Goal: Task Accomplishment & Management: Use online tool/utility

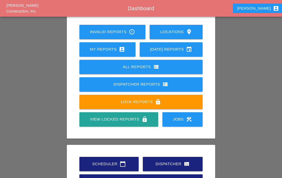
scroll to position [56, 0]
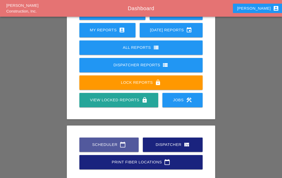
click at [117, 142] on div "Scheduler calendar_today" at bounding box center [109, 145] width 43 height 6
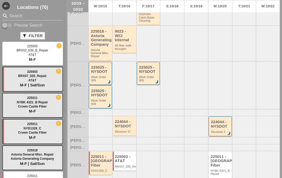
scroll to position [3, 0]
click at [99, 74] on div "225025 - NYSDOT" at bounding box center [100, 70] width 19 height 9
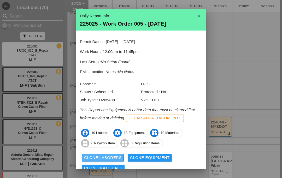
click at [113, 156] on div "Clone Laborers" at bounding box center [103, 158] width 38 height 6
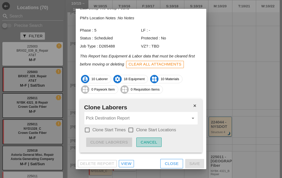
click at [145, 142] on div "Cancel" at bounding box center [149, 143] width 17 height 6
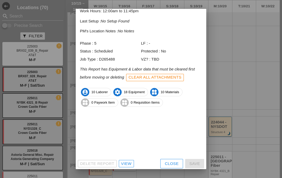
scroll to position [21, 0]
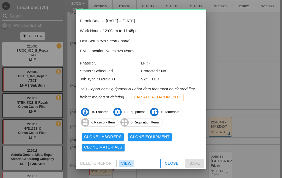
click at [129, 162] on div "View" at bounding box center [126, 164] width 10 height 6
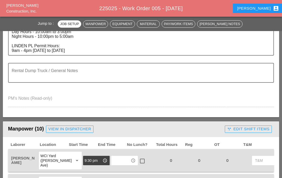
scroll to position [201, 0]
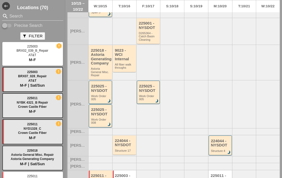
scroll to position [118, 0]
click at [100, 116] on div "225025 - NYSDOT" at bounding box center [100, 111] width 19 height 9
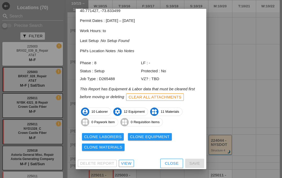
scroll to position [27, 0]
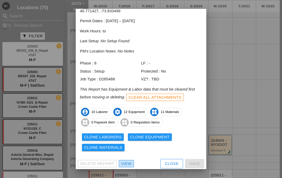
click at [128, 163] on div "View" at bounding box center [126, 164] width 10 height 6
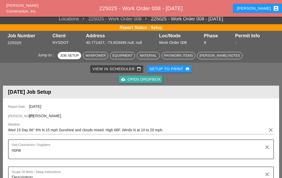
click at [154, 79] on div "cloud_upload Open Dropbox" at bounding box center [140, 80] width 39 height 6
